Goal: Ask a question: Seek information or help from site administrators or community

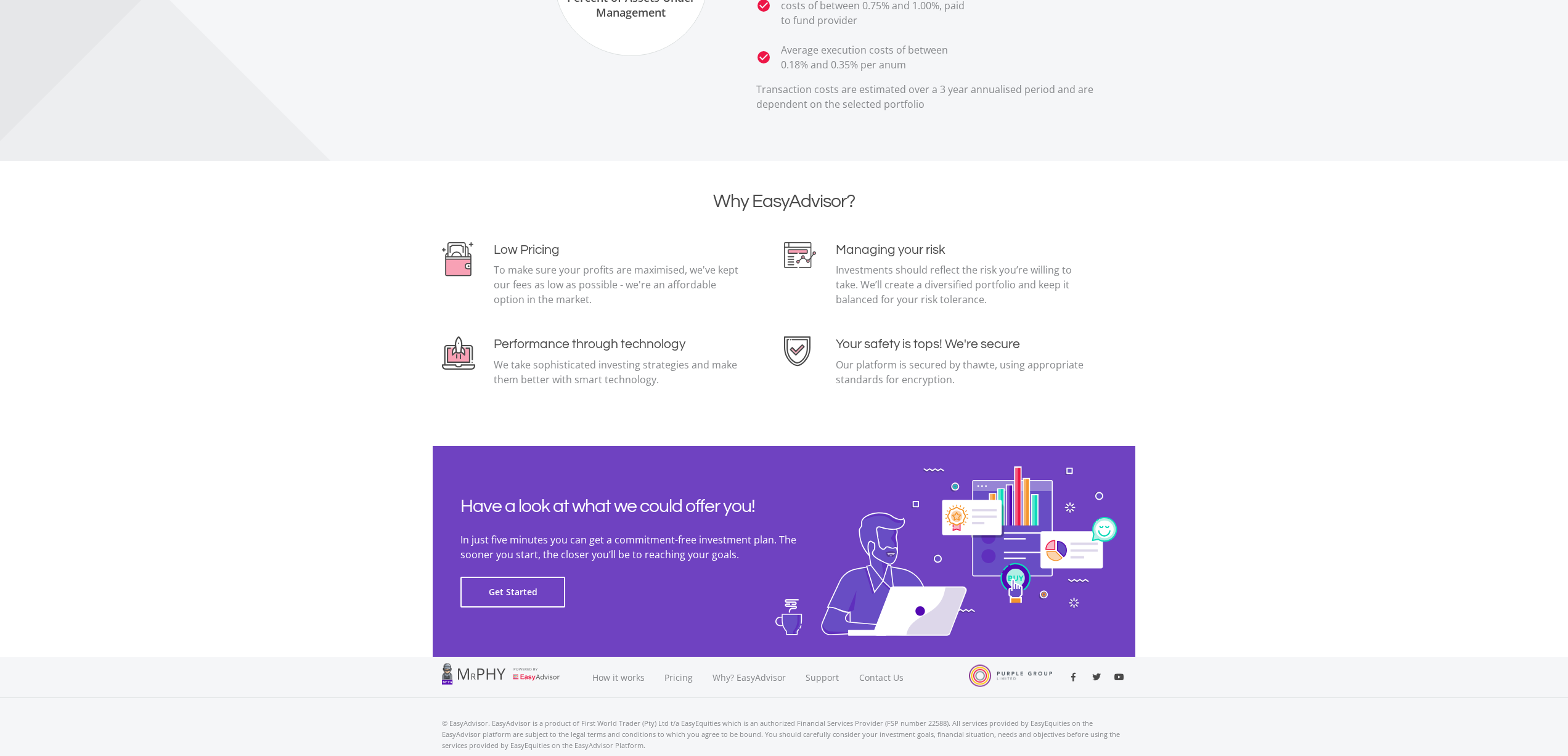
scroll to position [2485, 0]
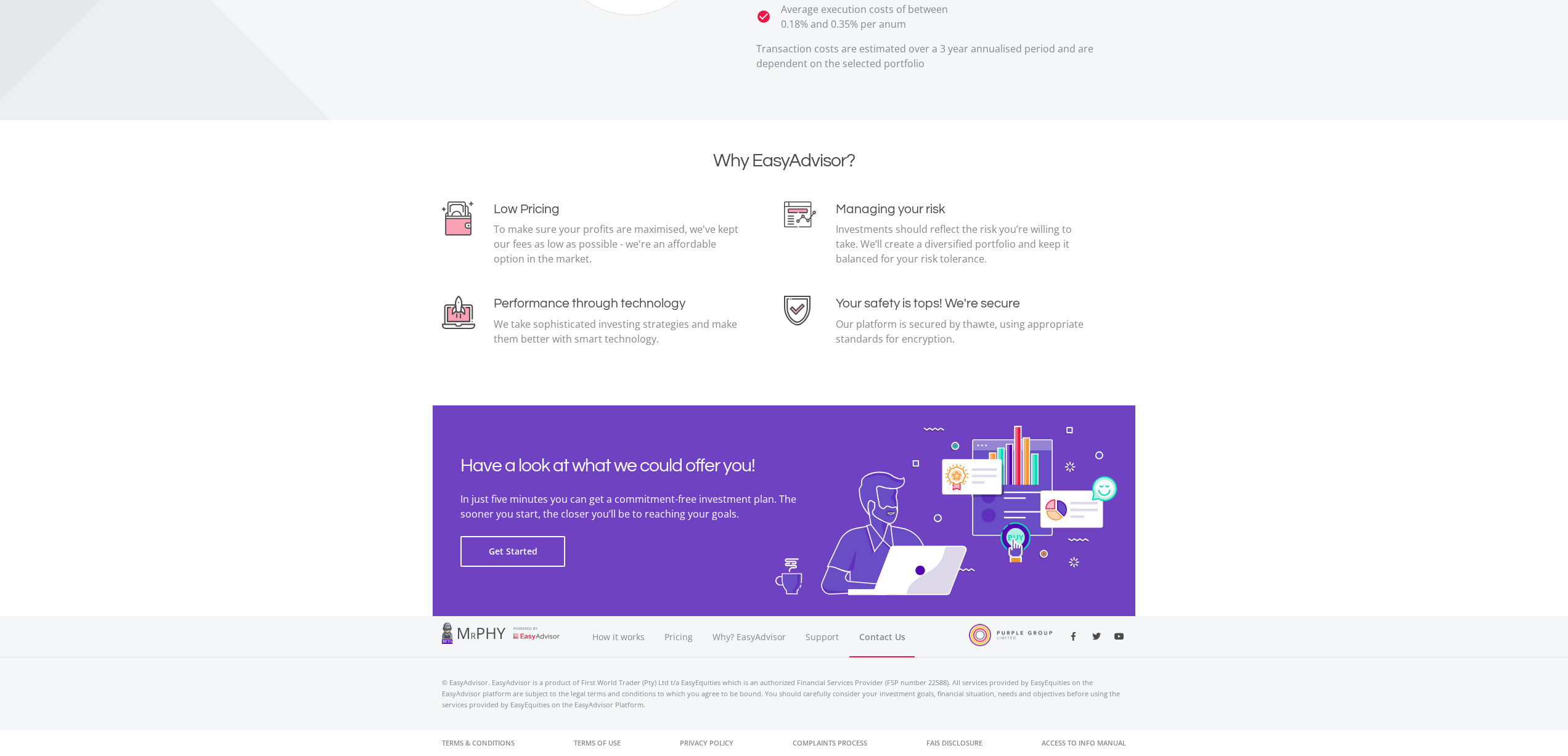
click at [883, 638] on link "Contact Us" at bounding box center [882, 637] width 66 height 41
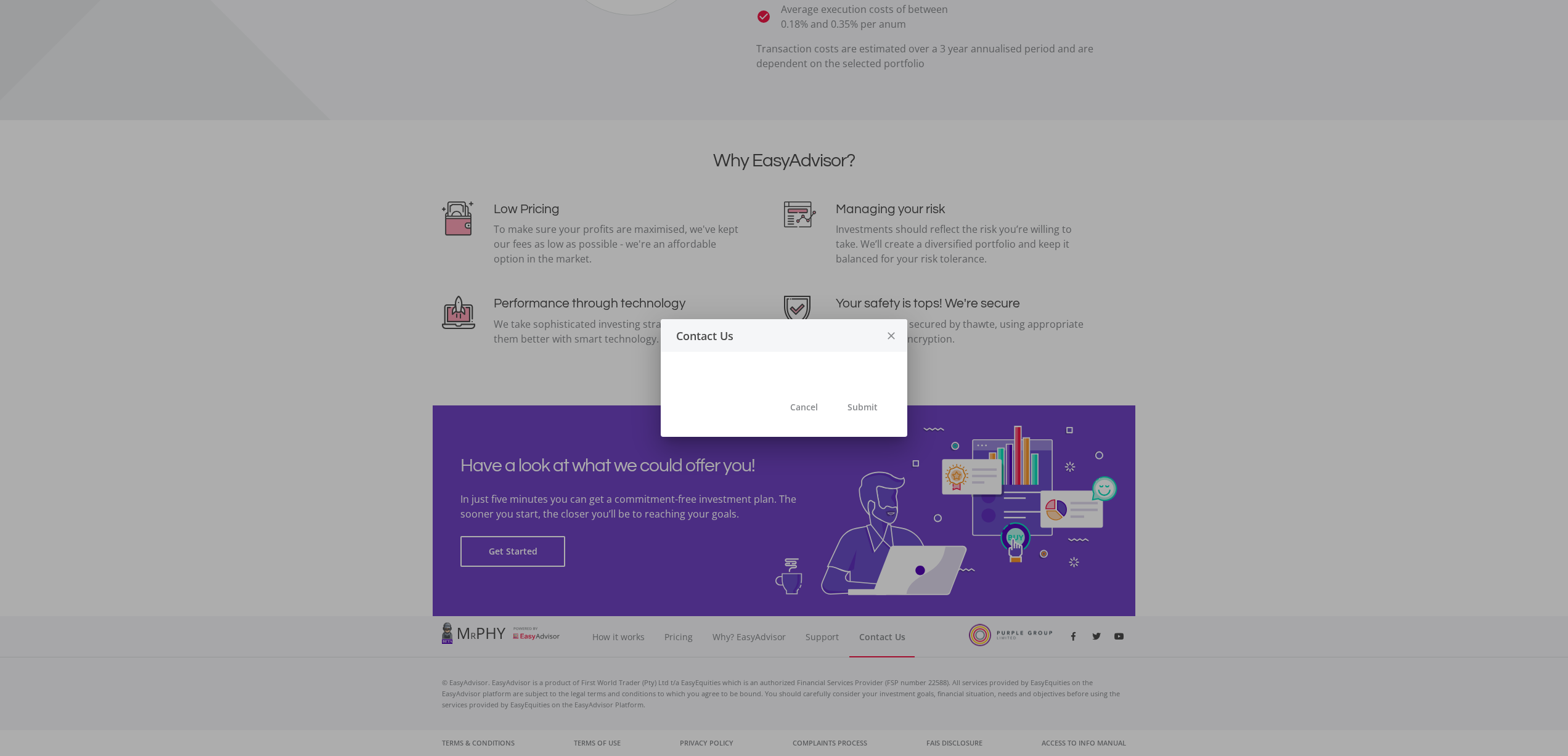
scroll to position [0, 0]
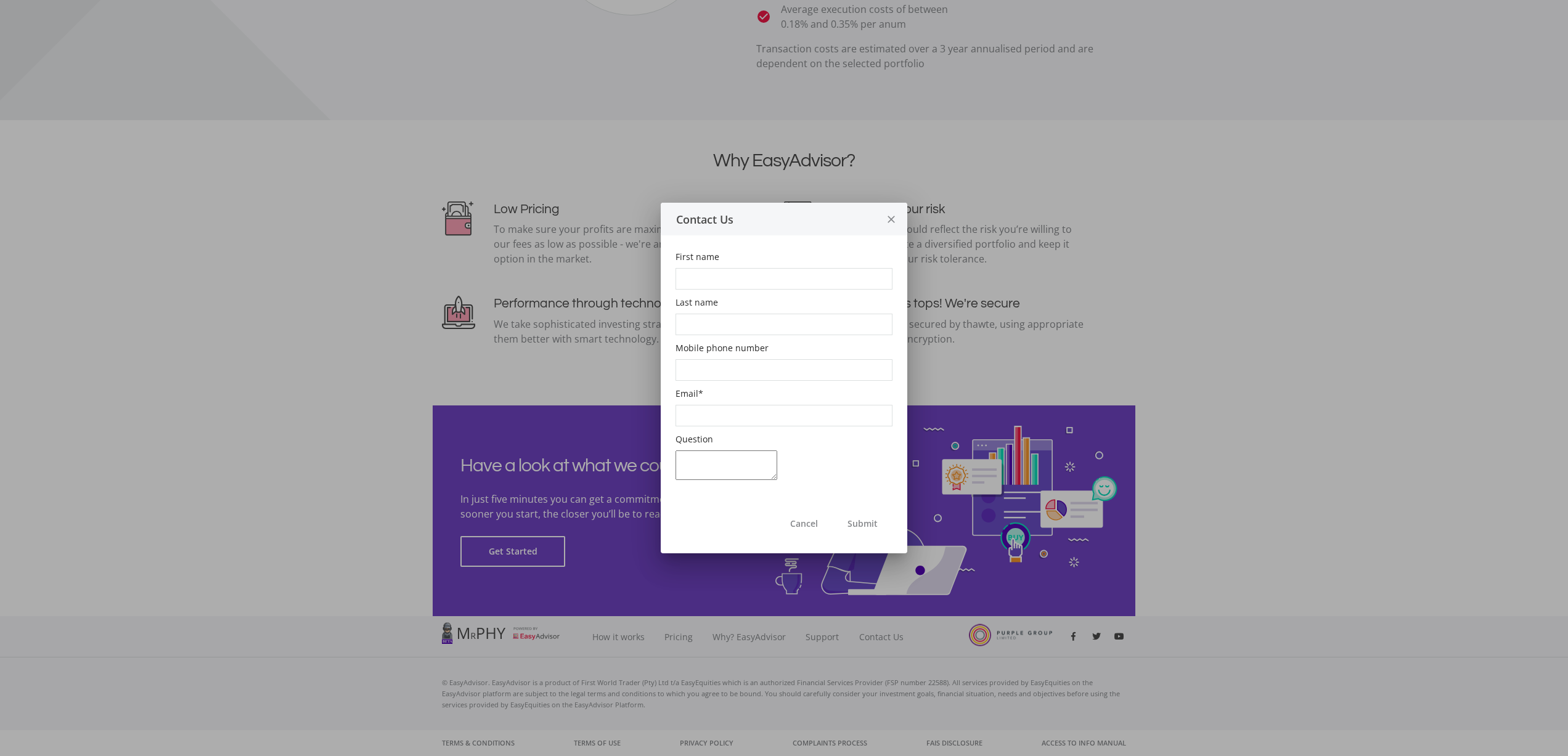
drag, startPoint x: 685, startPoint y: 280, endPoint x: 577, endPoint y: 380, distance: 147.2
click at [677, 289] on input "First name" at bounding box center [784, 279] width 217 height 22
type input "[PERSON_NAME]"
type input "[EMAIL_ADDRESS][DOMAIN_NAME]"
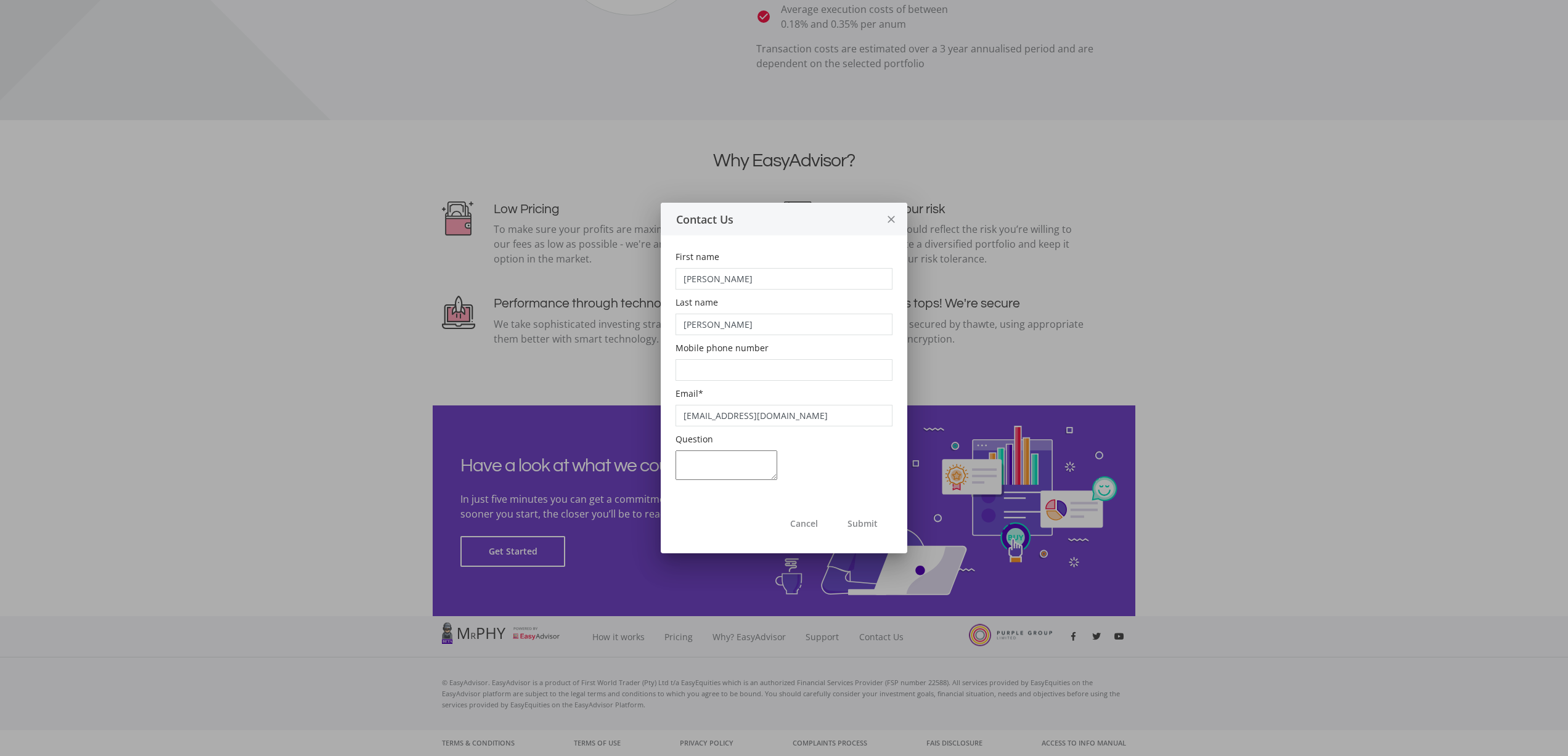
click at [695, 377] on input "Mobile phone number" at bounding box center [784, 370] width 217 height 22
type input "0828722249"
click at [691, 466] on textarea "Question" at bounding box center [727, 465] width 102 height 30
type textarea "I 'm worried I have trusted a fake account. How could I make sure that my accou…"
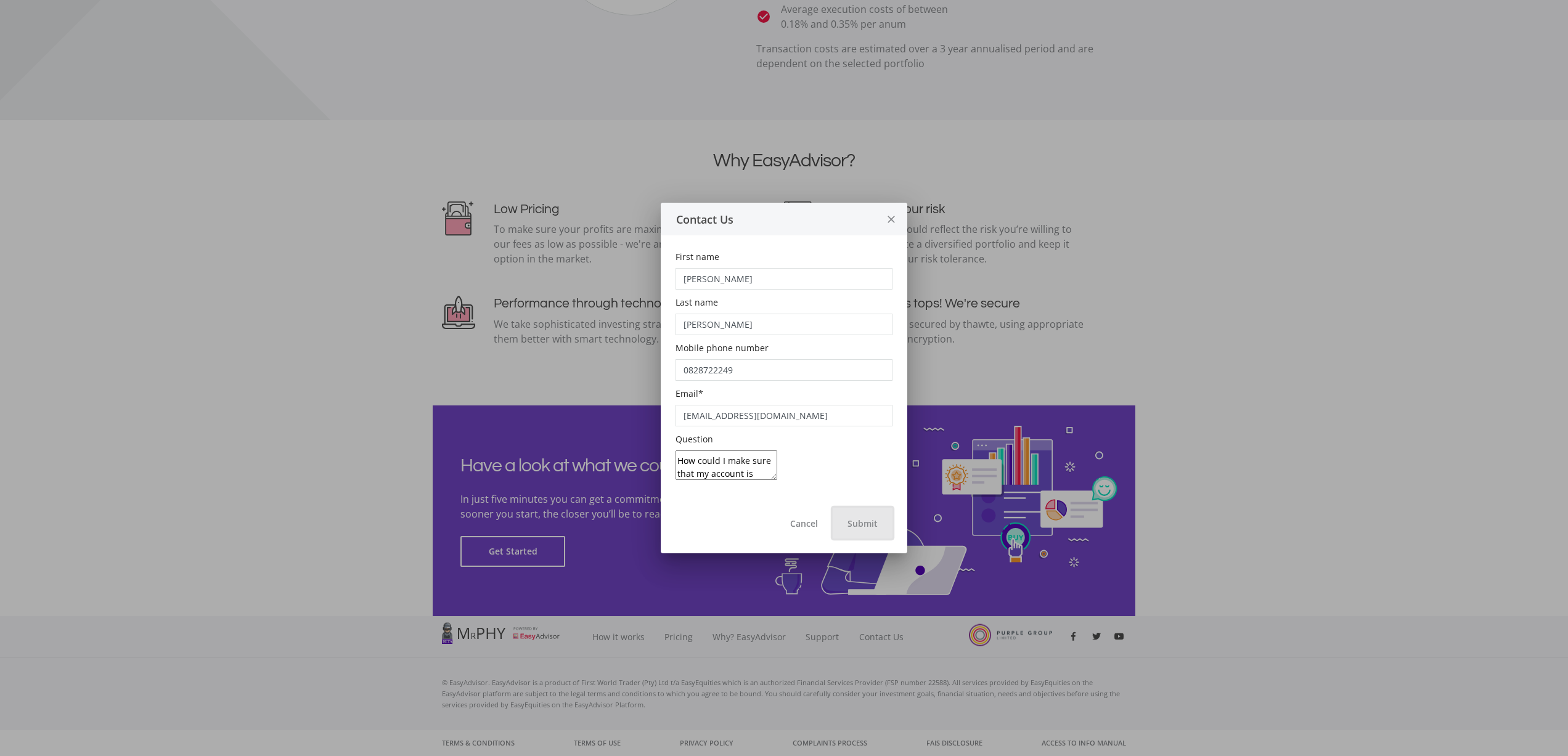
click at [871, 526] on button "Submit" at bounding box center [863, 522] width 60 height 30
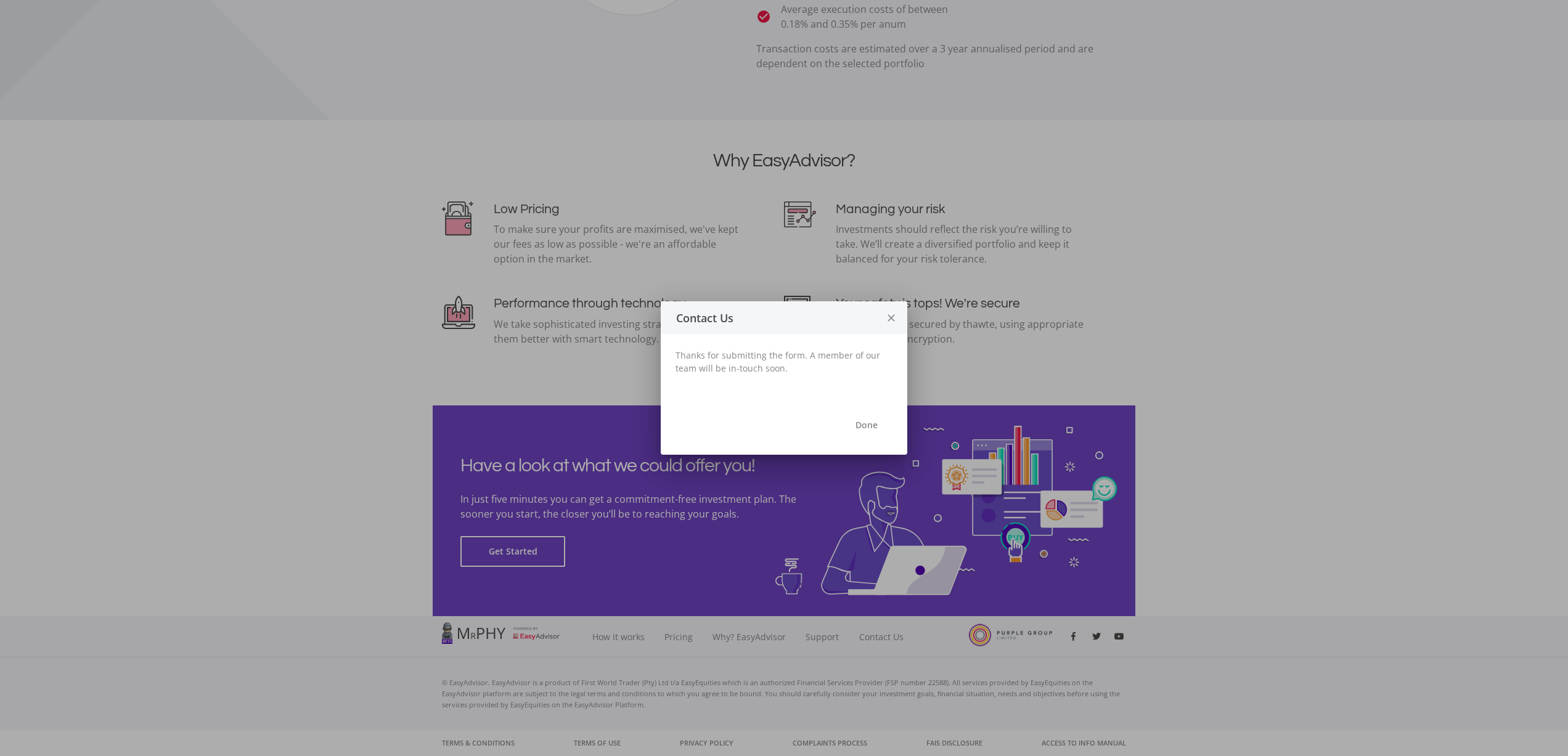
click at [891, 317] on icon "close" at bounding box center [891, 319] width 13 height 33
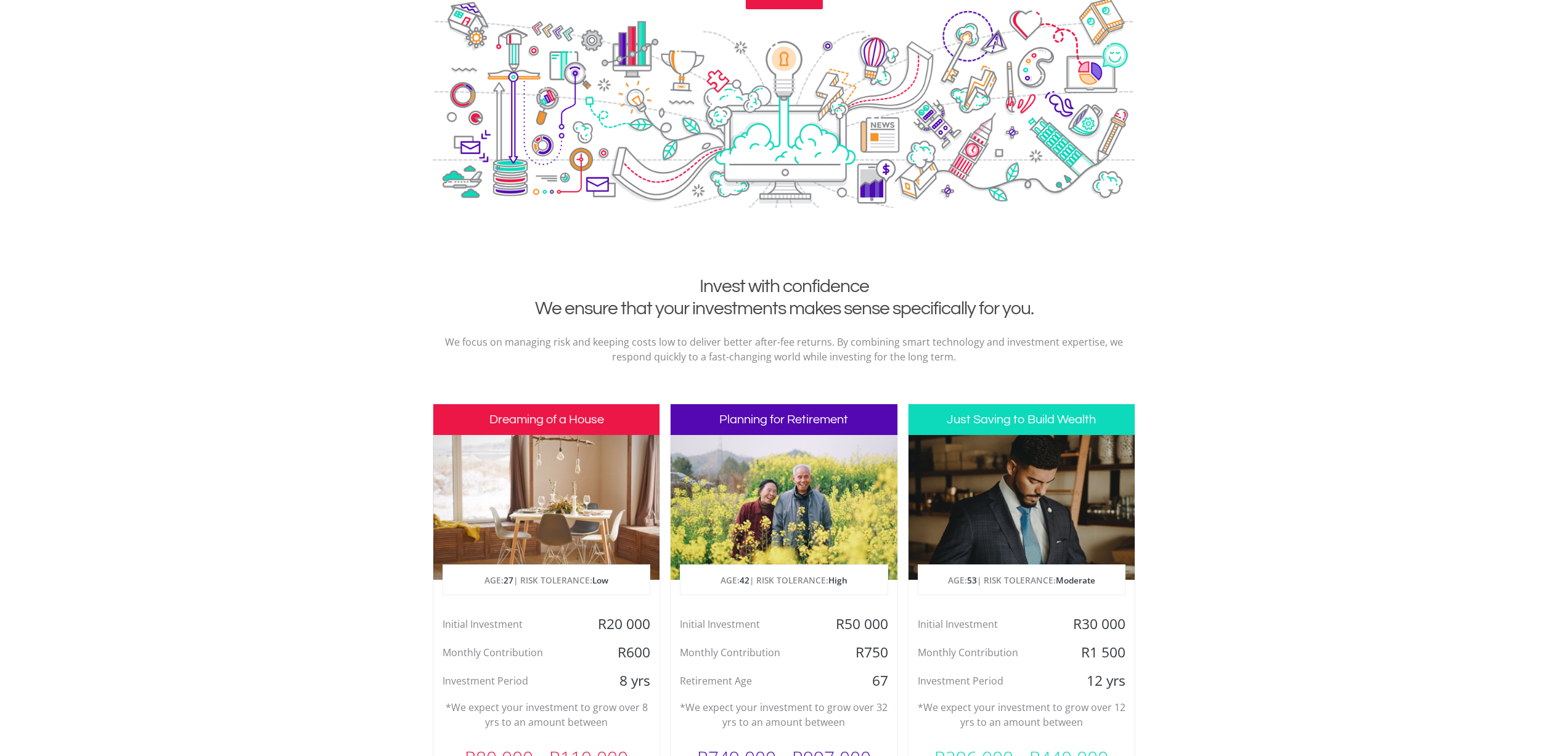
scroll to position [0, 0]
